Goal: Information Seeking & Learning: Learn about a topic

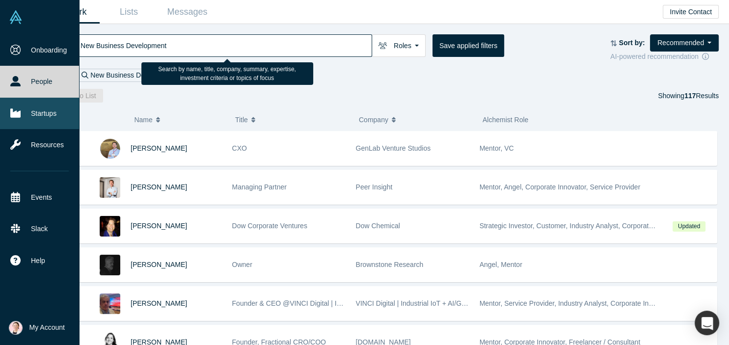
click at [48, 117] on link "Startups" at bounding box center [39, 113] width 79 height 31
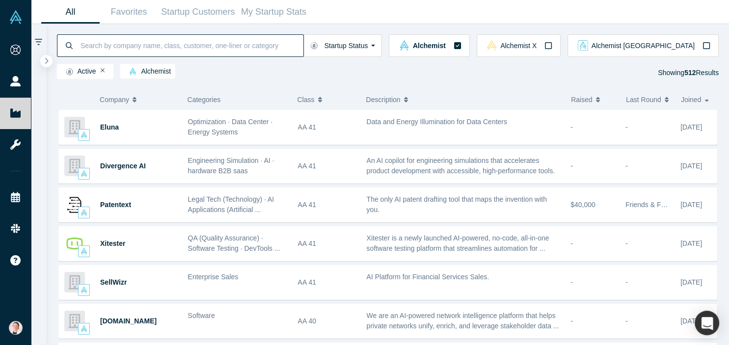
click at [115, 49] on input at bounding box center [192, 45] width 224 height 23
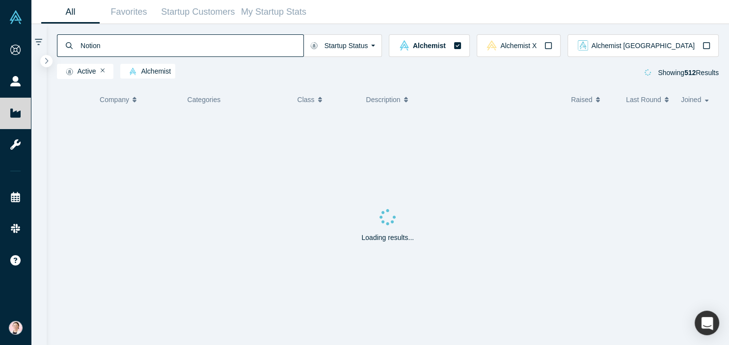
type input "Notion"
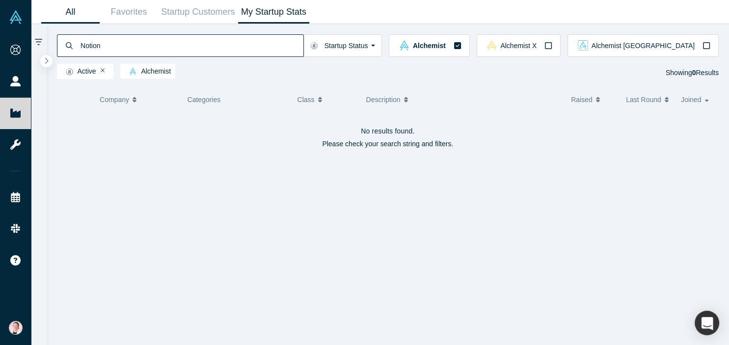
click at [264, 18] on link "My Startup Stats" at bounding box center [274, 11] width 72 height 23
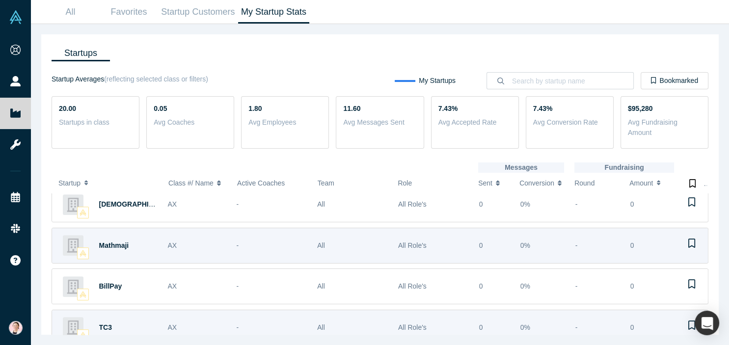
scroll to position [671, 0]
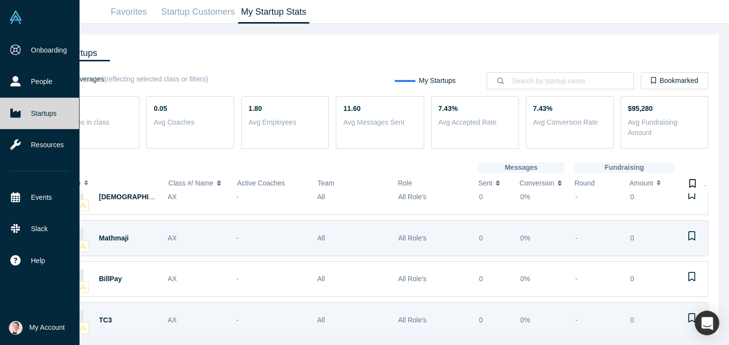
click at [36, 18] on link at bounding box center [39, 17] width 79 height 34
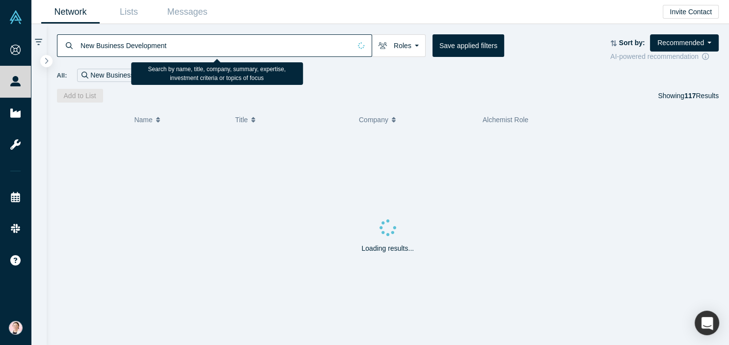
click at [242, 46] on input "New Business Development" at bounding box center [216, 45] width 272 height 23
